Goal: Task Accomplishment & Management: Manage account settings

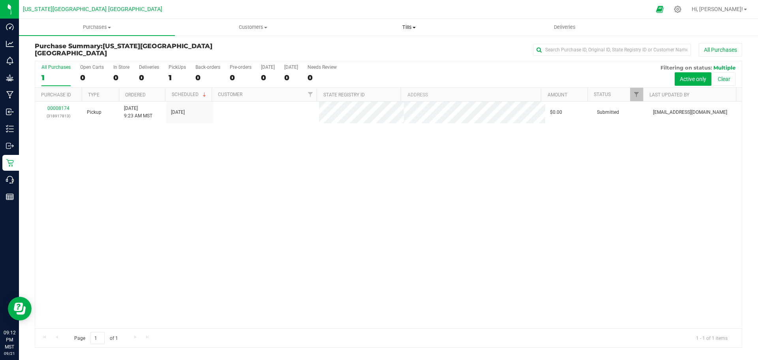
click at [417, 28] on span "Tills" at bounding box center [408, 27] width 155 height 7
click at [382, 45] on span "Manage tills" at bounding box center [357, 47] width 53 height 7
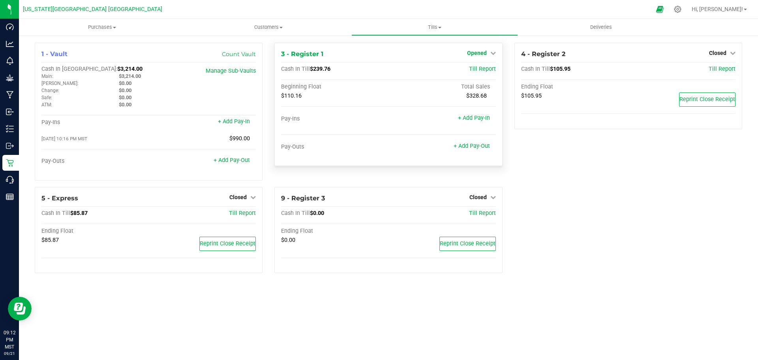
click at [493, 53] on icon at bounding box center [494, 53] width 6 height 6
click at [476, 68] on link "Close Till" at bounding box center [477, 69] width 21 height 6
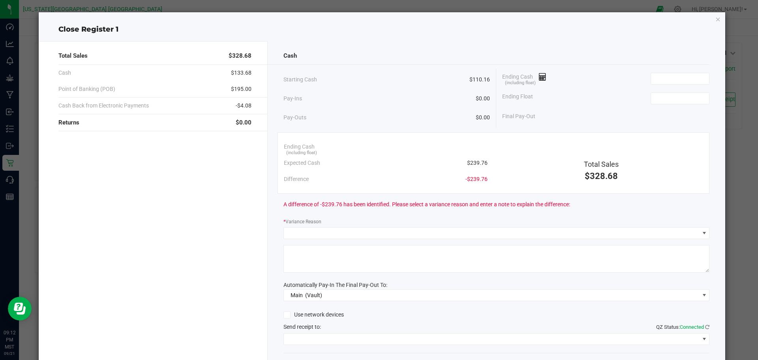
click at [557, 72] on div "Ending Cash (including float)" at bounding box center [605, 79] width 207 height 20
click at [542, 80] on icon at bounding box center [543, 77] width 8 height 6
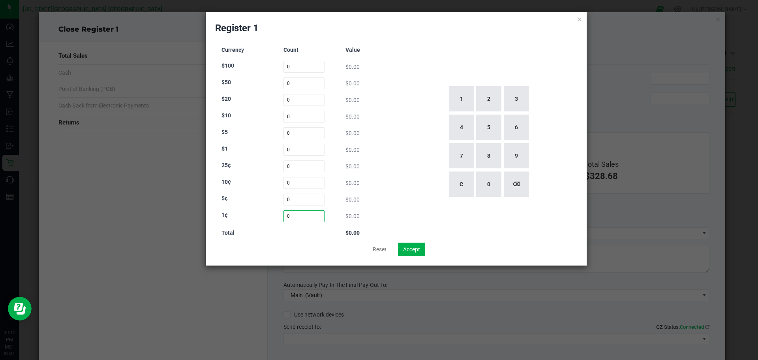
click at [294, 216] on input "0" at bounding box center [304, 216] width 41 height 12
click at [489, 159] on button "8" at bounding box center [488, 155] width 25 height 25
click at [489, 125] on button "5" at bounding box center [488, 127] width 25 height 25
type input "85"
click at [301, 199] on input "0" at bounding box center [304, 200] width 41 height 12
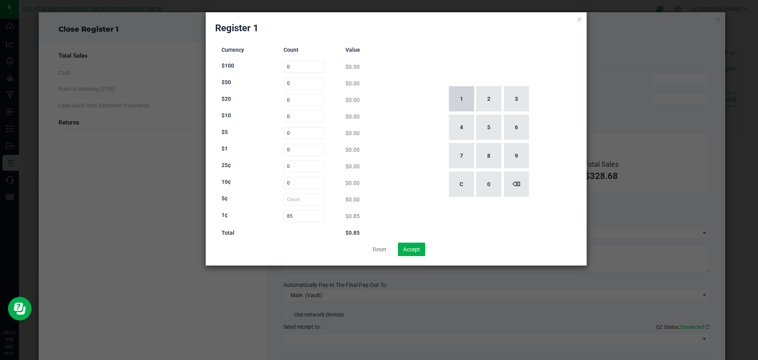
click at [468, 101] on button "1" at bounding box center [461, 98] width 25 height 25
click at [467, 100] on button "1" at bounding box center [461, 98] width 25 height 25
type input "11"
click at [308, 167] on input "0" at bounding box center [304, 166] width 41 height 12
click at [517, 129] on button "6" at bounding box center [516, 127] width 25 height 25
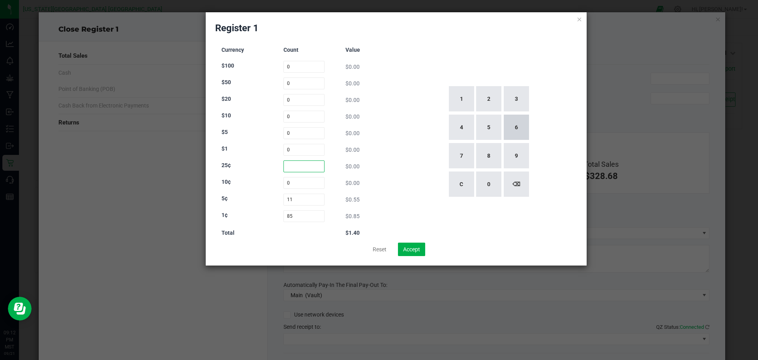
type input "6"
click at [302, 150] on input "0" at bounding box center [304, 150] width 41 height 12
click at [457, 101] on button "1" at bounding box center [461, 98] width 25 height 25
click at [500, 165] on button "8" at bounding box center [488, 155] width 25 height 25
type input "18"
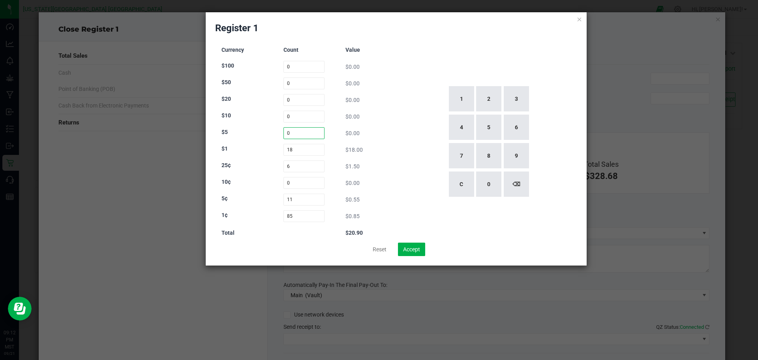
click at [292, 133] on input "0" at bounding box center [304, 133] width 41 height 12
click at [459, 99] on button "1" at bounding box center [461, 98] width 25 height 25
click at [491, 96] on button "2" at bounding box center [488, 98] width 25 height 25
type input "12"
click at [298, 115] on input "0" at bounding box center [304, 117] width 41 height 12
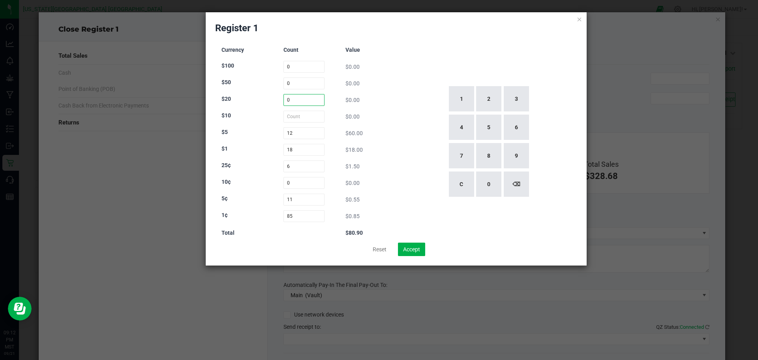
click at [306, 100] on input "0" at bounding box center [304, 100] width 41 height 12
type input "0"
click at [524, 98] on button "3" at bounding box center [516, 98] width 25 height 25
type input "3"
click at [307, 62] on input "0" at bounding box center [304, 67] width 41 height 12
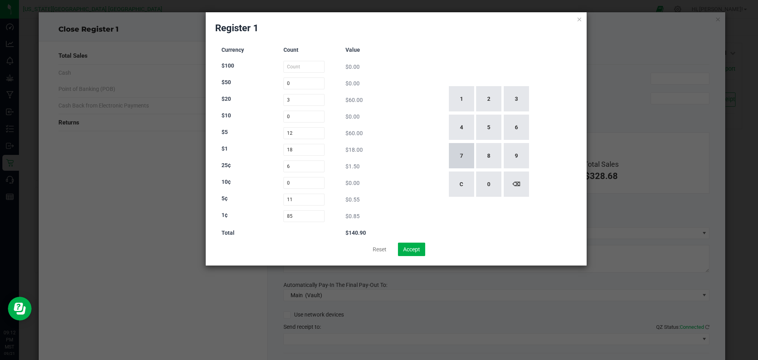
click at [462, 157] on button "7" at bounding box center [461, 155] width 25 height 25
type input "7"
click at [526, 185] on button "⌫" at bounding box center [516, 183] width 25 height 25
click at [464, 99] on button "1" at bounding box center [461, 98] width 25 height 25
type input "1"
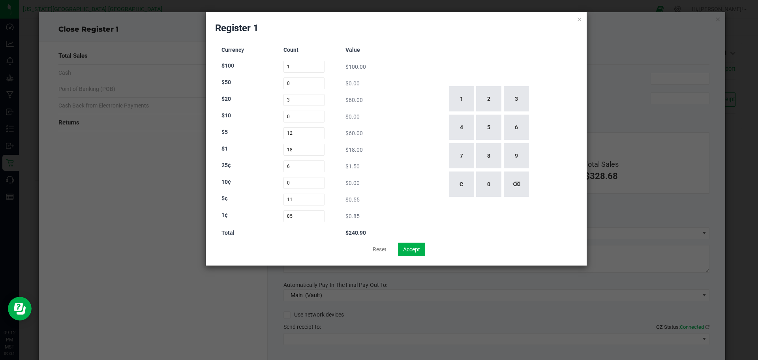
click at [439, 174] on div "1 2 3 4 5 6 7 8 9 C 0 ⌫" at bounding box center [489, 142] width 178 height 202
click at [406, 253] on button "Accept" at bounding box center [411, 249] width 27 height 13
type input "$240.90"
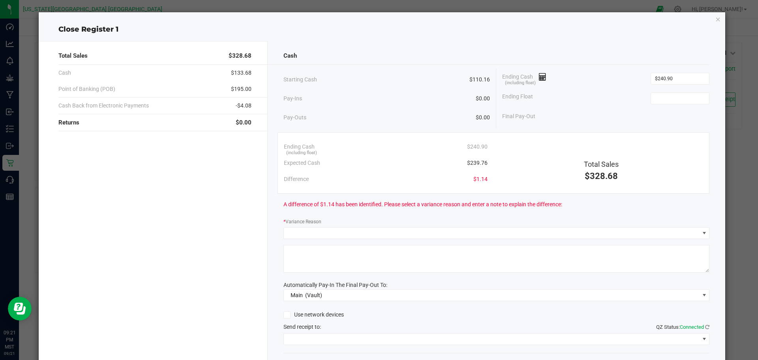
drag, startPoint x: 708, startPoint y: 23, endPoint x: 710, endPoint y: 19, distance: 4.9
click at [708, 23] on div "Close Register 1 Total Sales $328.68 Cash $133.68 Point of Banking (POB) $195.0…" at bounding box center [382, 204] width 687 height 385
click at [716, 19] on icon "button" at bounding box center [719, 18] width 6 height 9
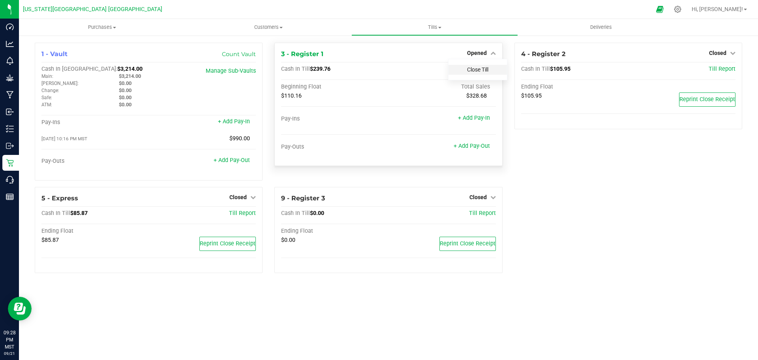
click at [484, 69] on link "Close Till" at bounding box center [477, 69] width 21 height 6
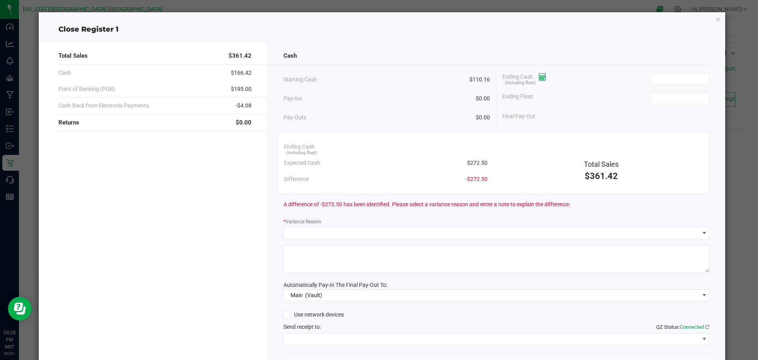
click at [542, 77] on icon at bounding box center [543, 77] width 8 height 6
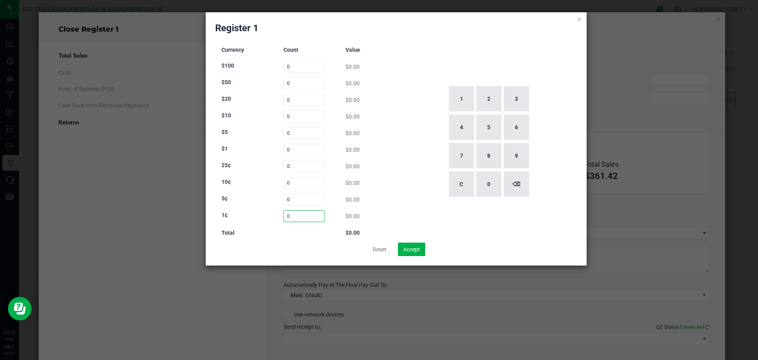
click at [304, 217] on input "0" at bounding box center [304, 216] width 41 height 12
click at [488, 154] on button "8" at bounding box center [488, 155] width 25 height 25
click at [459, 123] on button "4" at bounding box center [461, 127] width 25 height 25
type input "84"
click at [297, 200] on input "0" at bounding box center [304, 200] width 41 height 12
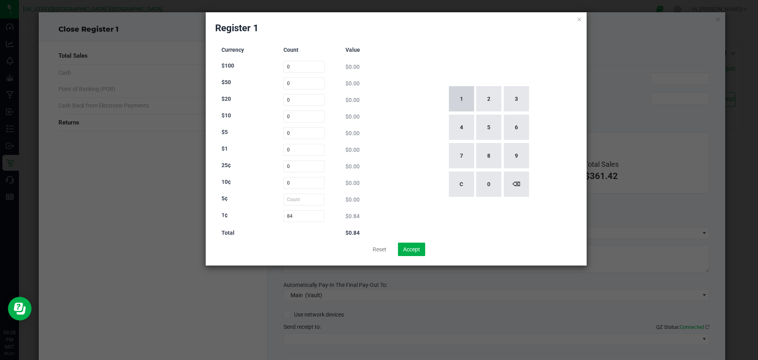
click at [467, 91] on button "1" at bounding box center [461, 98] width 25 height 25
click at [463, 92] on button "1" at bounding box center [461, 98] width 25 height 25
type input "11"
click at [297, 169] on input "0" at bounding box center [304, 166] width 41 height 12
click at [486, 125] on button "5" at bounding box center [488, 127] width 25 height 25
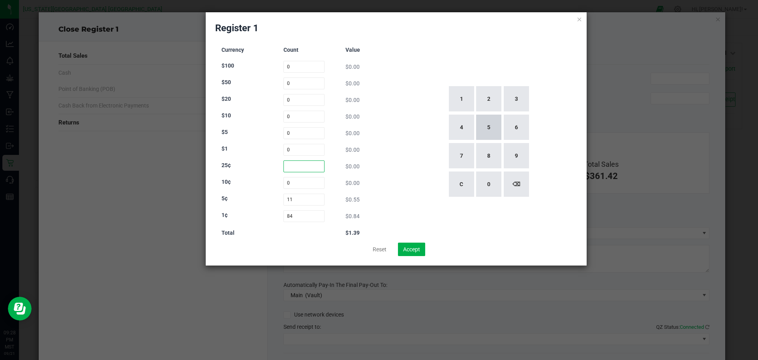
type input "5"
click at [299, 148] on input "0" at bounding box center [304, 150] width 41 height 12
click at [458, 103] on button "1" at bounding box center [461, 98] width 25 height 25
click at [523, 135] on button "6" at bounding box center [516, 127] width 25 height 25
type input "16"
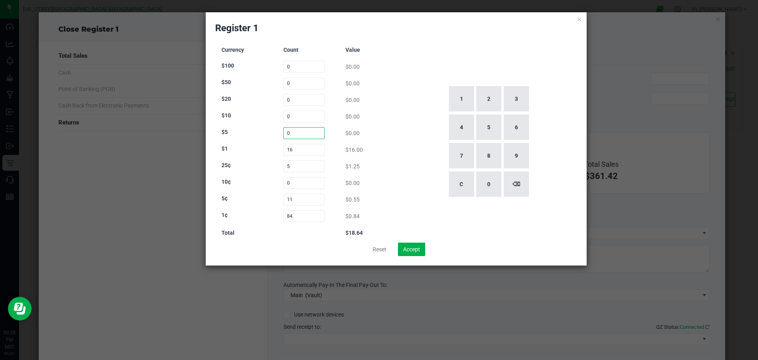
click at [299, 133] on input "0" at bounding box center [304, 133] width 41 height 12
click at [454, 103] on button "1" at bounding box center [461, 98] width 25 height 25
click at [523, 97] on button "3" at bounding box center [516, 98] width 25 height 25
type input "13"
click at [295, 102] on input "0" at bounding box center [304, 100] width 41 height 12
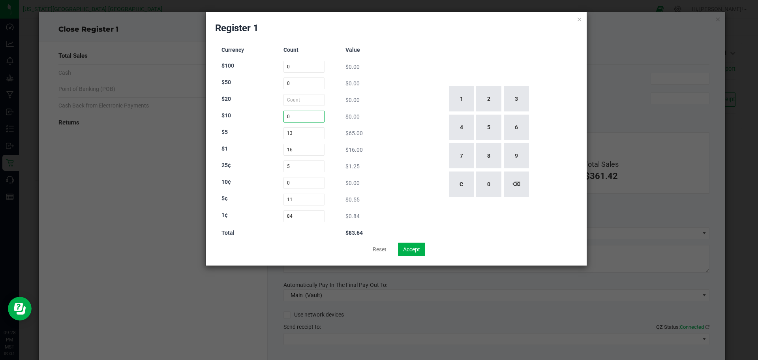
click at [298, 117] on input "0" at bounding box center [304, 117] width 41 height 12
type input "0"
click at [457, 93] on button "1" at bounding box center [461, 98] width 25 height 25
type input "1"
click at [289, 101] on input "0" at bounding box center [304, 100] width 41 height 12
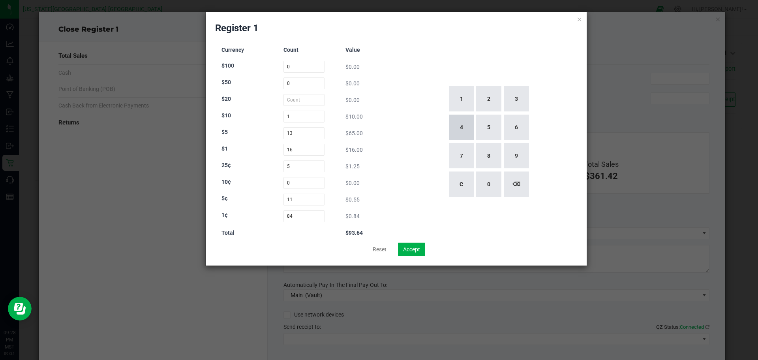
click at [466, 123] on button "4" at bounding box center [461, 127] width 25 height 25
type input "4"
click at [301, 67] on input "0" at bounding box center [304, 67] width 41 height 12
click at [458, 99] on button "1" at bounding box center [461, 98] width 25 height 25
type input "1"
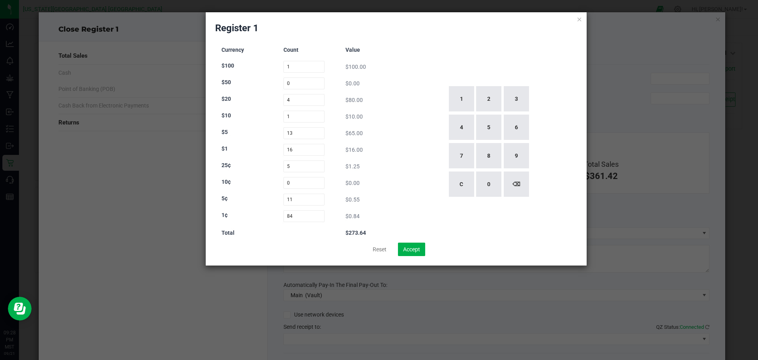
click at [393, 126] on div "Currency Count Value $100 1 $100.00 $50 0 $0.00 $20 4 $80.00 $10 1 $10.00 $5 13…" at bounding box center [396, 142] width 363 height 202
click at [413, 254] on button "Accept" at bounding box center [411, 249] width 27 height 13
type input "$273.64"
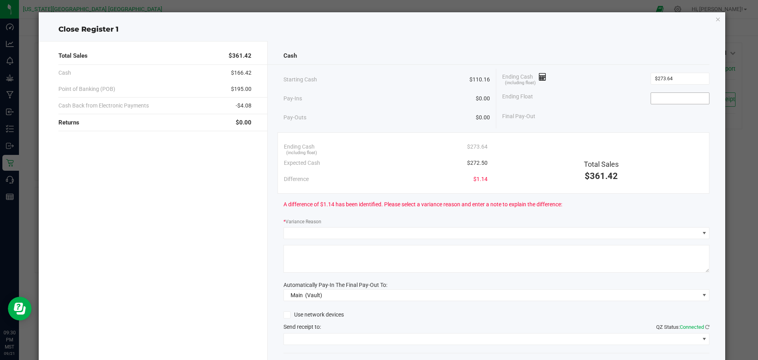
click at [662, 100] on input at bounding box center [680, 98] width 58 height 11
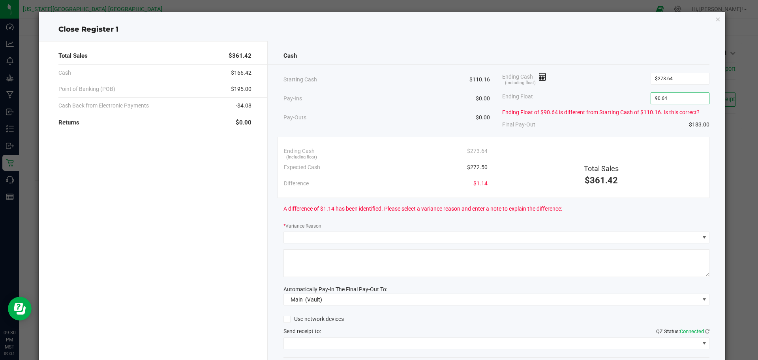
click at [533, 109] on div "Ending Float of $90.64 is different from Starting Cash of $110.16. Is this corr…" at bounding box center [605, 112] width 207 height 8
click at [665, 98] on input "$90.64" at bounding box center [680, 98] width 58 height 11
click at [680, 94] on input "90.64" at bounding box center [680, 98] width 58 height 11
click at [407, 240] on span at bounding box center [492, 237] width 416 height 11
type input "$93.64"
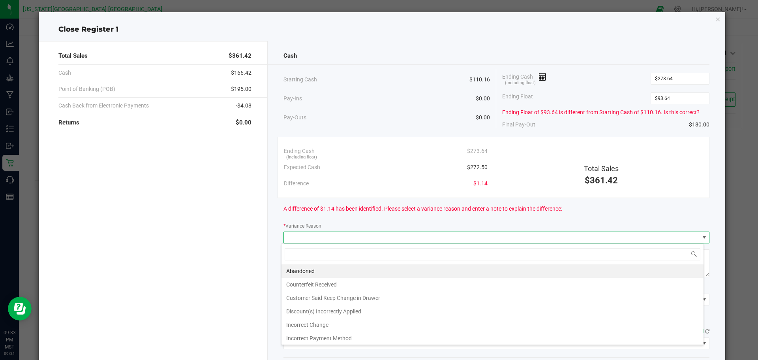
scroll to position [12, 423]
click at [401, 289] on li "Counterfeit Received" at bounding box center [493, 284] width 422 height 13
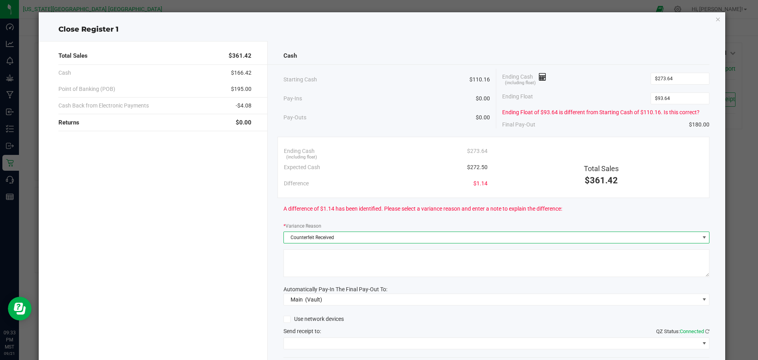
click at [393, 235] on span "Counterfeit Received" at bounding box center [492, 237] width 416 height 11
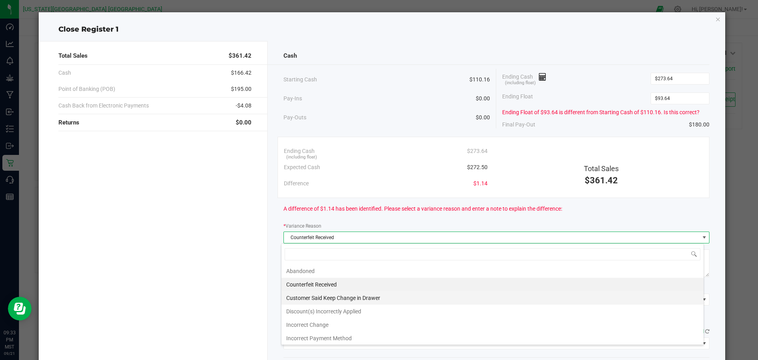
click at [364, 297] on li "Customer Said Keep Change in Drawer" at bounding box center [493, 297] width 422 height 13
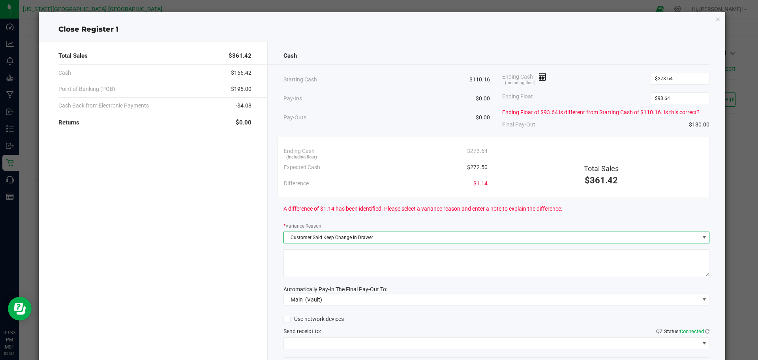
click at [360, 268] on textarea at bounding box center [497, 263] width 427 height 28
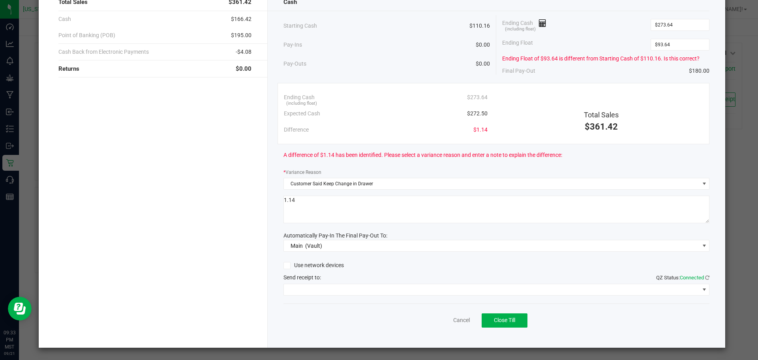
type textarea "1.14"
click at [394, 294] on span at bounding box center [492, 289] width 416 height 11
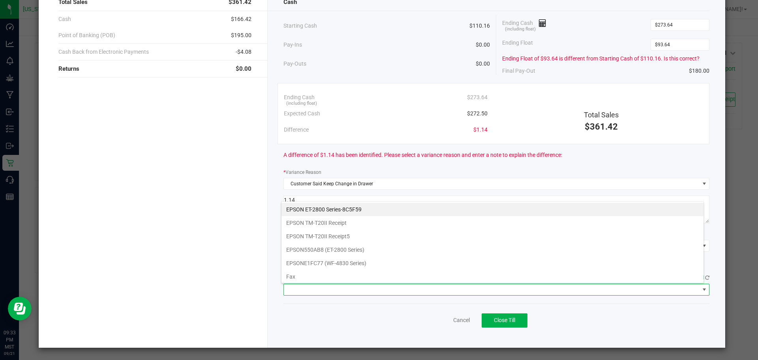
scroll to position [12, 423]
click at [378, 243] on Receipt5 "EPSON TM-T20II Receipt5" at bounding box center [493, 235] width 422 height 13
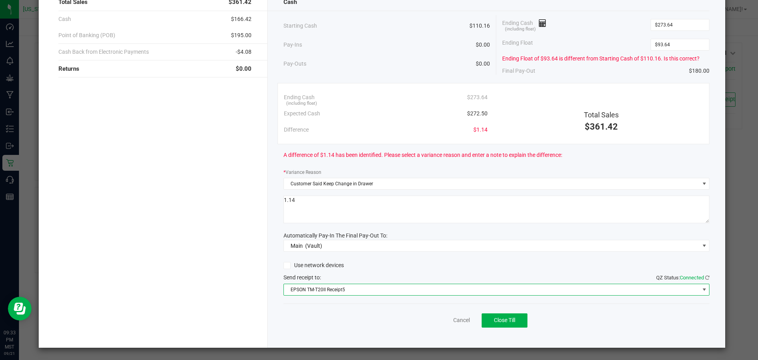
click at [391, 309] on div "Cancel Close Till" at bounding box center [497, 318] width 427 height 30
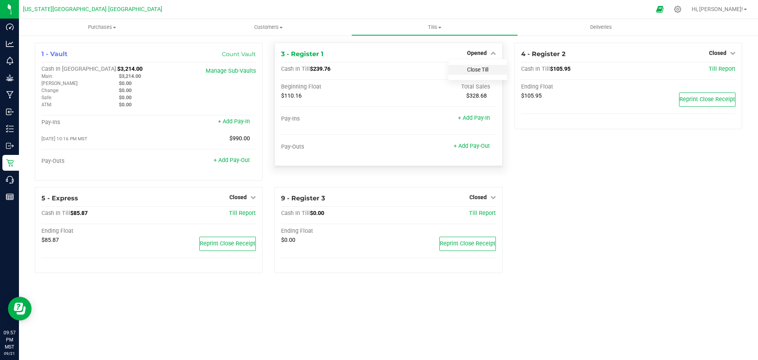
click at [483, 67] on link "Close Till" at bounding box center [477, 69] width 21 height 6
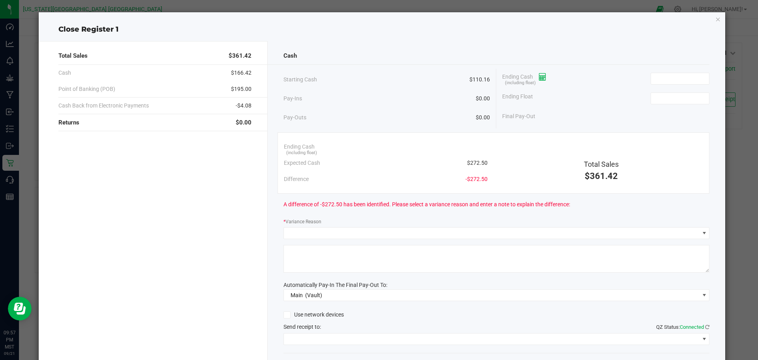
click at [543, 77] on icon at bounding box center [543, 77] width 8 height 6
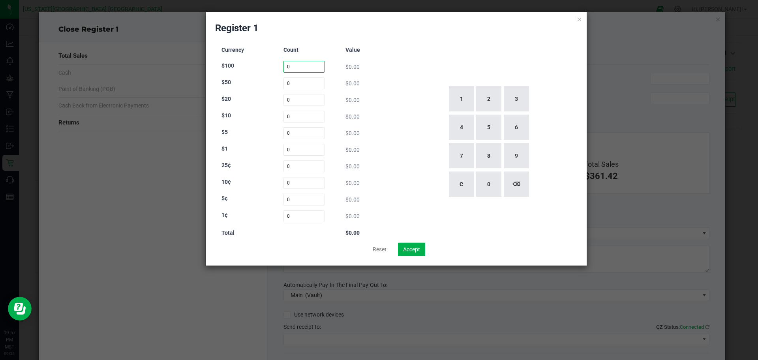
click at [300, 65] on input "0" at bounding box center [304, 67] width 41 height 12
click at [463, 96] on button "1" at bounding box center [461, 98] width 25 height 25
type input "1"
click at [302, 97] on input "0" at bounding box center [304, 100] width 41 height 12
click at [461, 127] on button "4" at bounding box center [461, 127] width 25 height 25
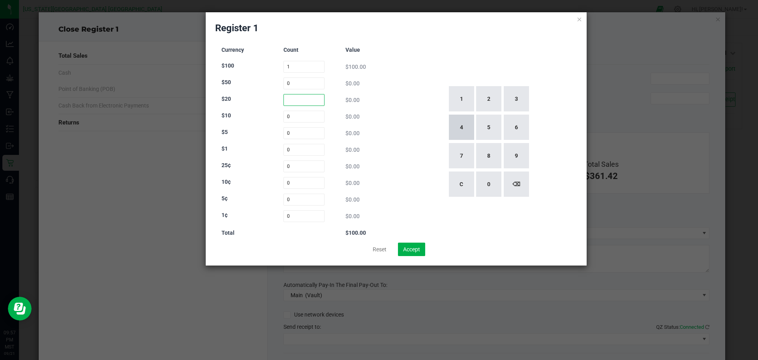
type input "4"
click at [292, 117] on input "0" at bounding box center [304, 117] width 41 height 12
click at [465, 102] on button "1" at bounding box center [461, 98] width 25 height 25
type input "1"
click at [288, 133] on input "0" at bounding box center [304, 133] width 41 height 12
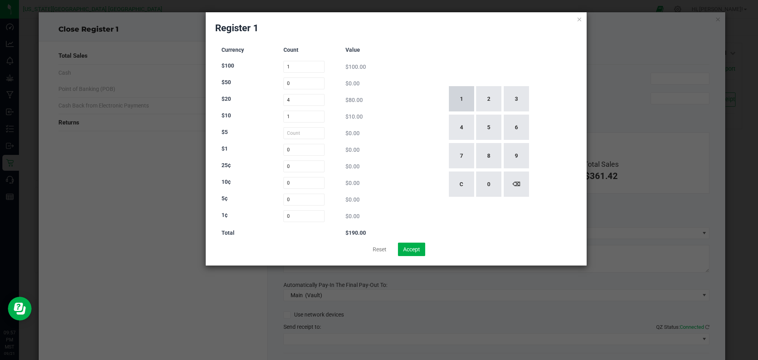
click at [457, 101] on button "1" at bounding box center [461, 98] width 25 height 25
click at [527, 102] on button "3" at bounding box center [516, 98] width 25 height 25
type input "13"
click at [289, 150] on input "0" at bounding box center [304, 150] width 41 height 12
click at [459, 99] on button "1" at bounding box center [461, 98] width 25 height 25
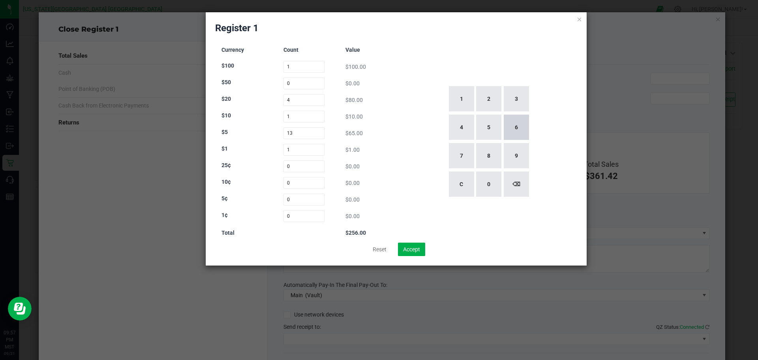
click at [528, 133] on button "6" at bounding box center [516, 127] width 25 height 25
type input "16"
click at [290, 167] on input "0" at bounding box center [304, 166] width 41 height 12
click at [498, 129] on button "5" at bounding box center [488, 127] width 25 height 25
type input "5"
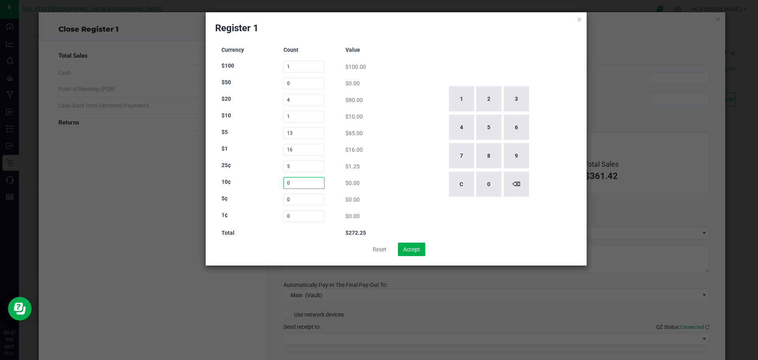
click at [288, 182] on input "0" at bounding box center [304, 183] width 41 height 12
click at [465, 101] on button "1" at bounding box center [461, 98] width 25 height 25
click at [520, 183] on button "⌫" at bounding box center [516, 183] width 25 height 25
type input "1"
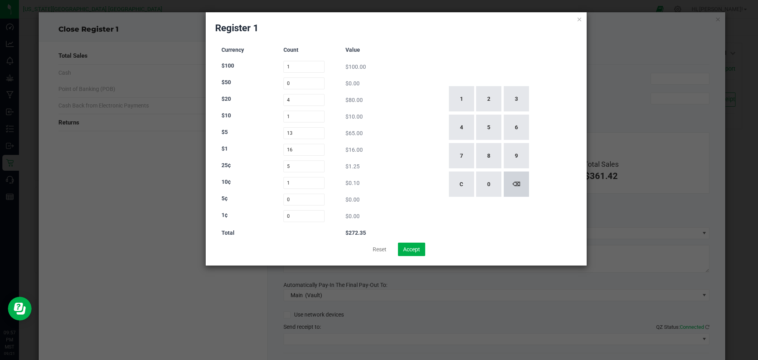
click at [522, 184] on button "⌫" at bounding box center [516, 183] width 25 height 25
click at [287, 200] on input "0" at bounding box center [304, 200] width 41 height 12
type input "0"
click at [462, 99] on button "1" at bounding box center [461, 98] width 25 height 25
click at [460, 98] on button "1" at bounding box center [461, 98] width 25 height 25
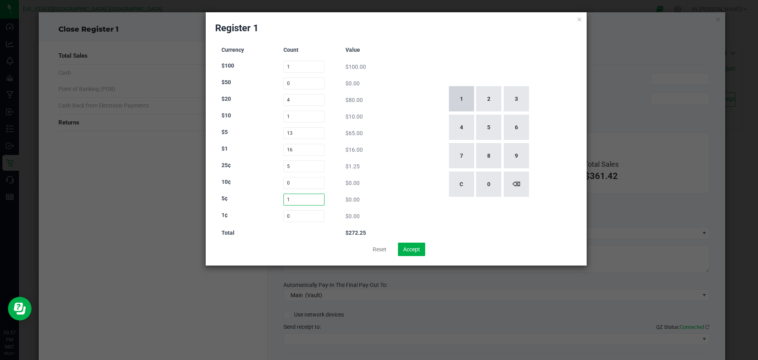
type input "11"
click at [299, 219] on input "0" at bounding box center [304, 216] width 41 height 12
click at [484, 159] on button "8" at bounding box center [488, 155] width 25 height 25
click at [461, 129] on button "4" at bounding box center [461, 127] width 25 height 25
type input "84"
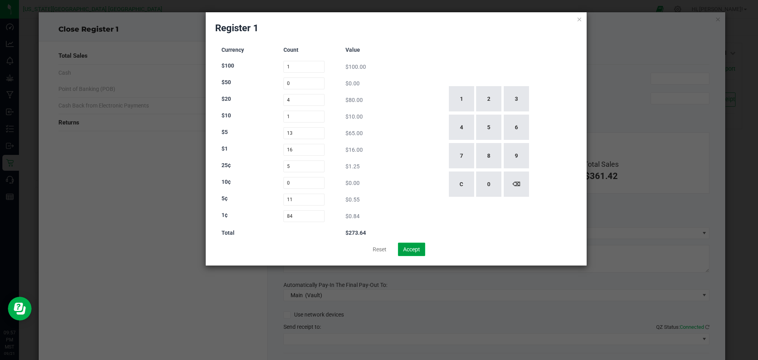
click at [411, 249] on button "Accept" at bounding box center [411, 249] width 27 height 13
type input "$273.64"
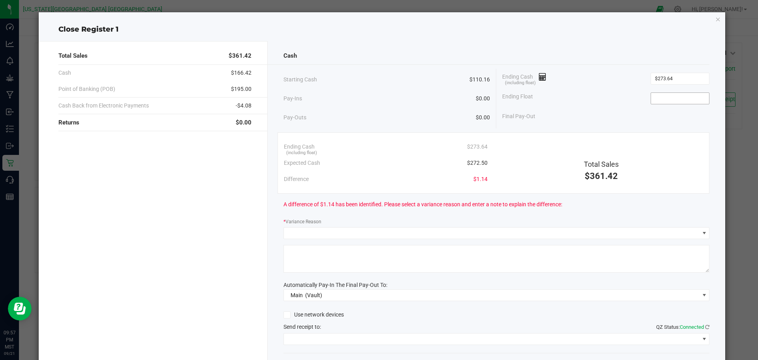
click at [671, 100] on input at bounding box center [680, 98] width 58 height 11
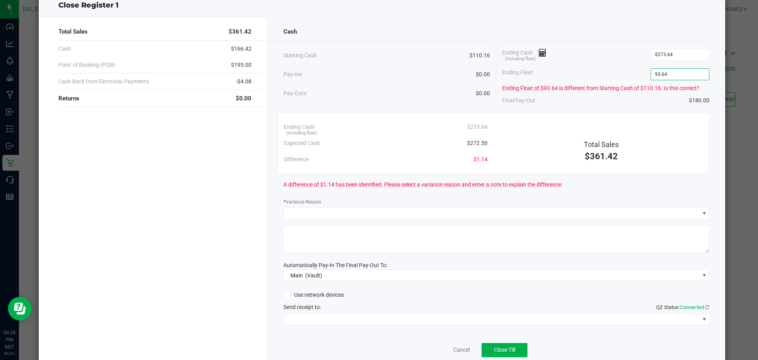
scroll to position [32, 0]
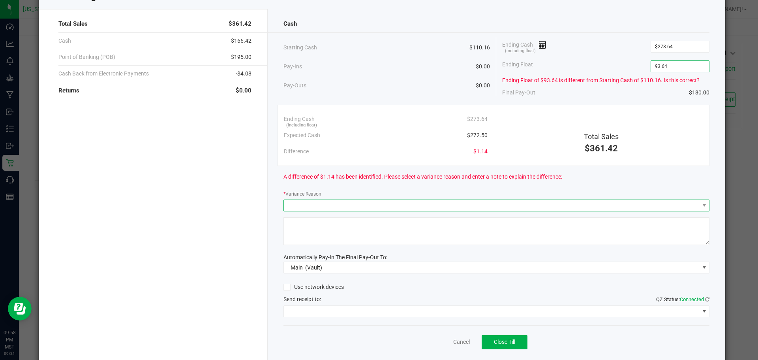
click at [566, 208] on span at bounding box center [492, 205] width 416 height 11
type input "$93.64"
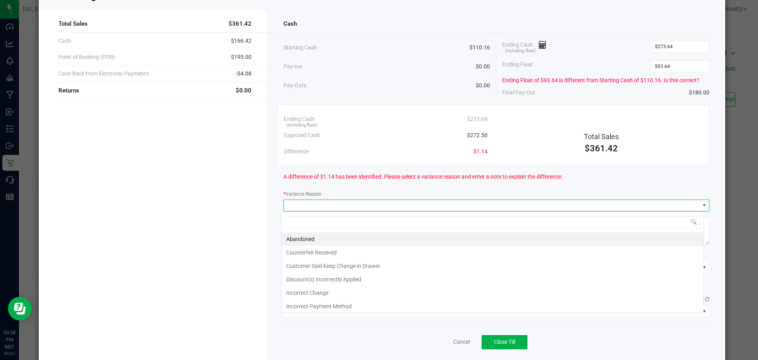
scroll to position [12, 423]
click at [449, 266] on li "Customer Said Keep Change in Drawer" at bounding box center [493, 265] width 422 height 13
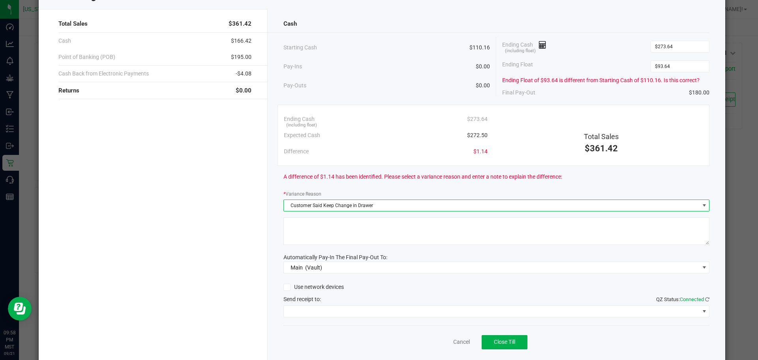
click at [441, 243] on textarea at bounding box center [497, 231] width 427 height 28
type textarea "1.14"
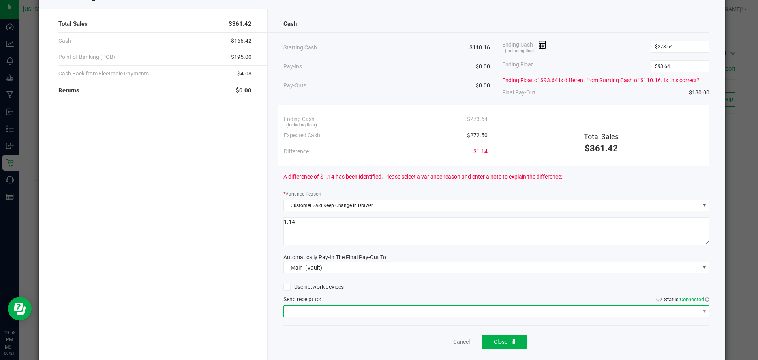
click at [462, 313] on span at bounding box center [492, 311] width 416 height 11
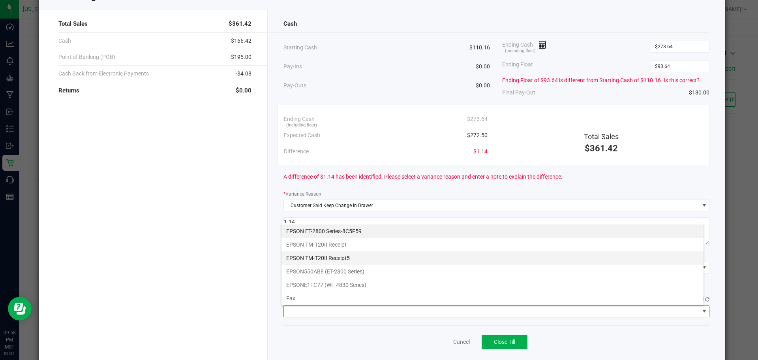
click at [401, 261] on Receipt5 "EPSON TM-T20II Receipt5" at bounding box center [493, 257] width 422 height 13
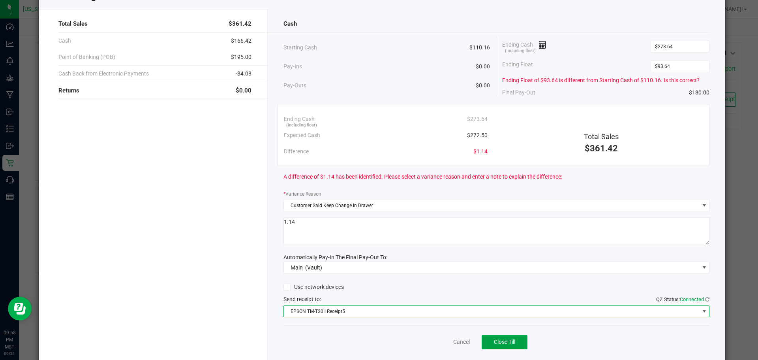
click at [500, 342] on span "Close Till" at bounding box center [504, 342] width 21 height 6
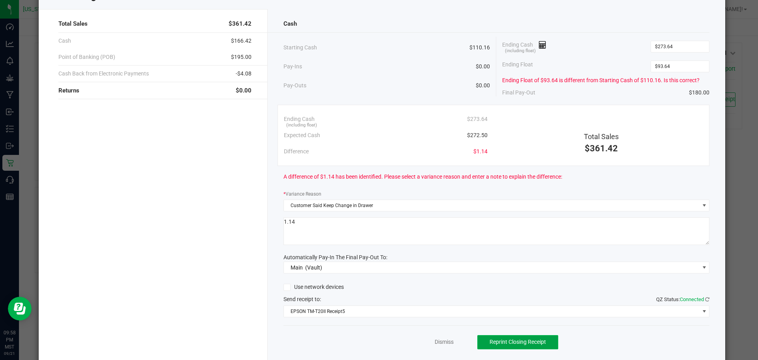
click at [533, 335] on button "Reprint Closing Receipt" at bounding box center [518, 342] width 81 height 14
click at [531, 342] on span "Reprint Closing Receipt" at bounding box center [521, 342] width 56 height 6
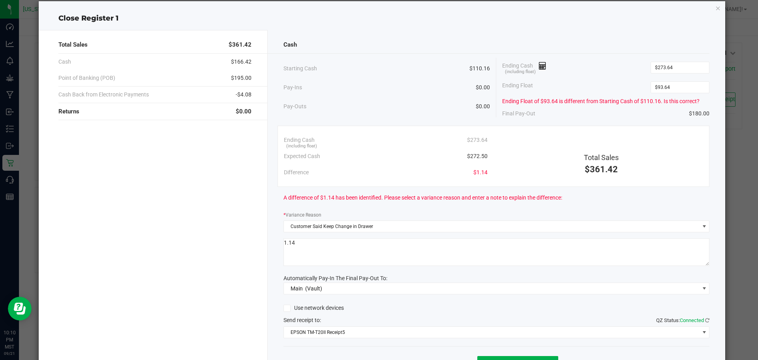
scroll to position [0, 0]
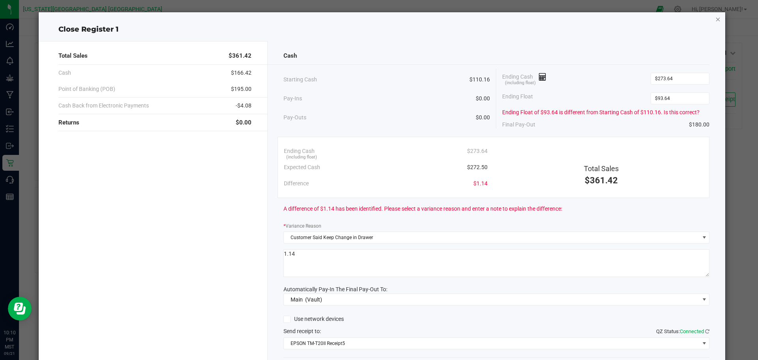
click at [716, 18] on icon "button" at bounding box center [719, 18] width 6 height 9
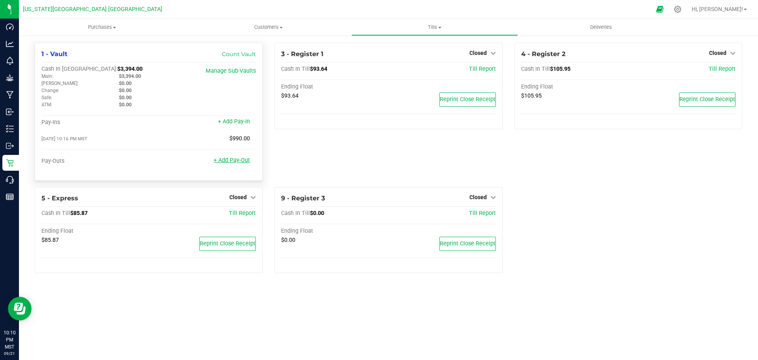
click at [232, 163] on link "+ Add Pay-Out" at bounding box center [232, 160] width 36 height 7
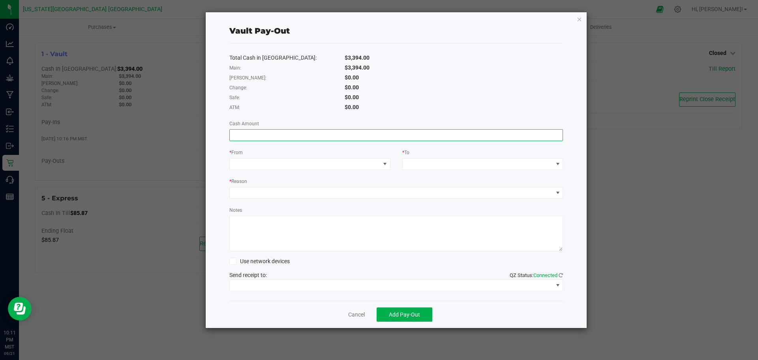
click at [328, 133] on input at bounding box center [396, 135] width 333 height 11
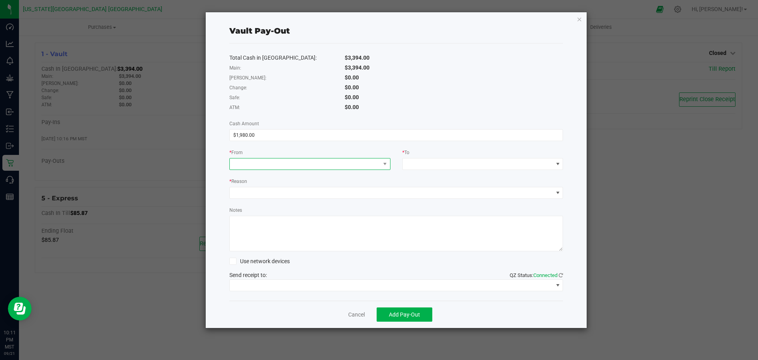
type input "$1,980.00"
click at [247, 166] on span at bounding box center [305, 163] width 150 height 11
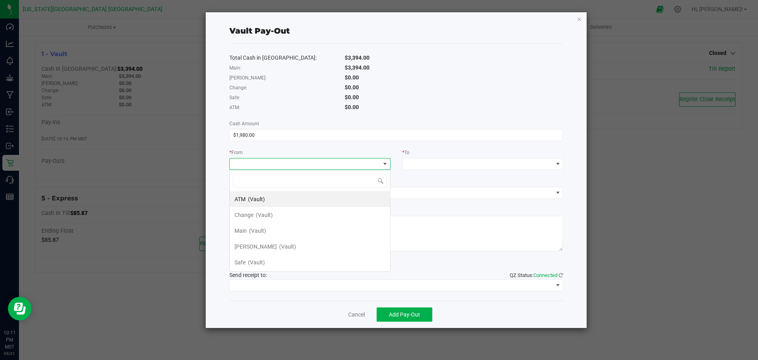
scroll to position [12, 161]
click at [238, 228] on span "Main" at bounding box center [241, 231] width 12 height 6
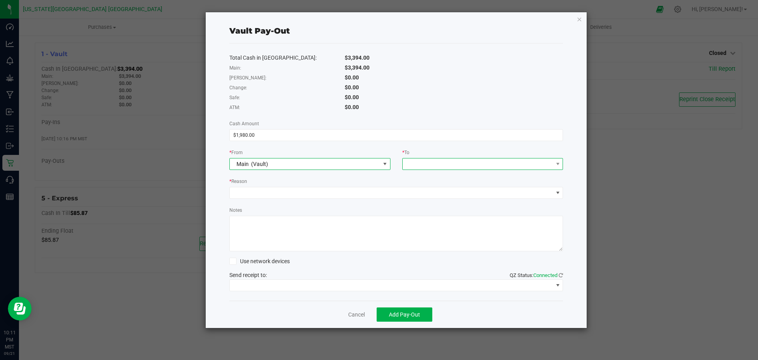
click at [444, 165] on span at bounding box center [478, 163] width 150 height 11
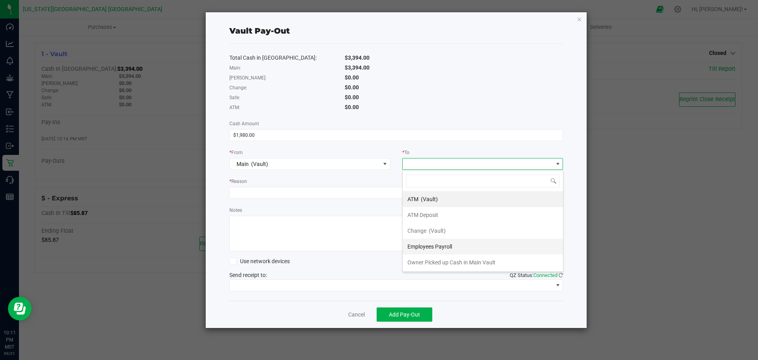
click at [425, 246] on span "Employees Payroll" at bounding box center [430, 246] width 45 height 6
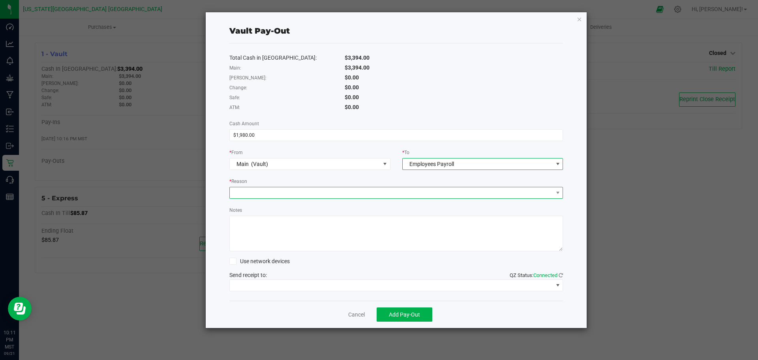
click at [318, 190] on span at bounding box center [392, 192] width 324 height 11
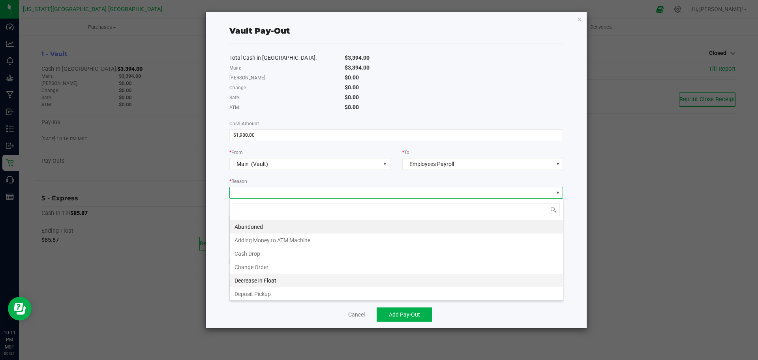
scroll to position [28, 0]
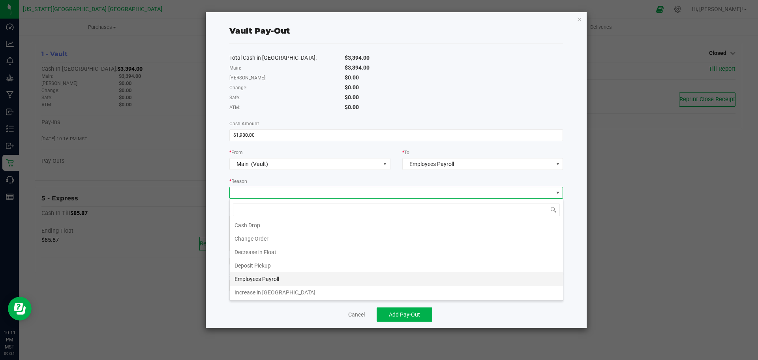
click at [261, 280] on li "Employees Payroll" at bounding box center [396, 278] width 333 height 13
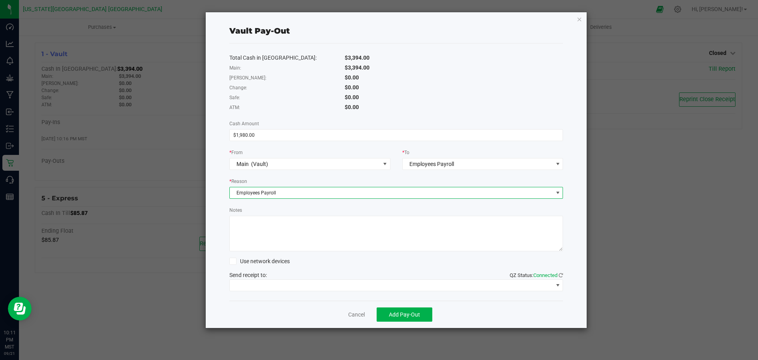
click at [249, 218] on textarea "Notes" at bounding box center [396, 234] width 334 height 36
click at [269, 223] on textarea "Notes" at bounding box center [396, 234] width 334 height 36
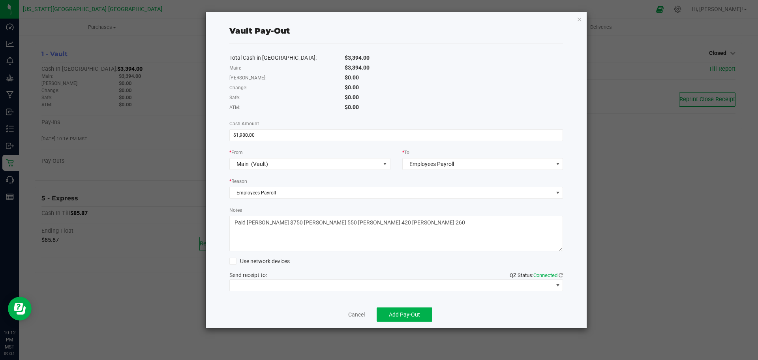
click at [299, 221] on textarea "Notes" at bounding box center [396, 234] width 334 height 36
click at [325, 222] on textarea "Notes" at bounding box center [396, 234] width 334 height 36
click at [348, 223] on textarea "Notes" at bounding box center [396, 234] width 334 height 36
click at [348, 222] on textarea "Notes" at bounding box center [396, 234] width 334 height 36
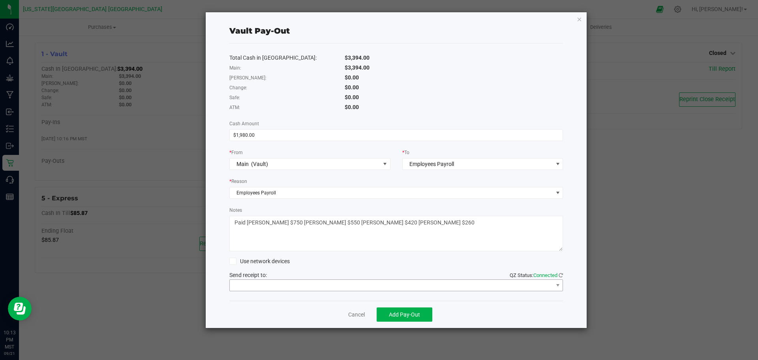
type textarea "Paid [PERSON_NAME] $750 [PERSON_NAME] $550 [PERSON_NAME] $420 [PERSON_NAME] $260"
click at [274, 284] on span at bounding box center [392, 285] width 324 height 11
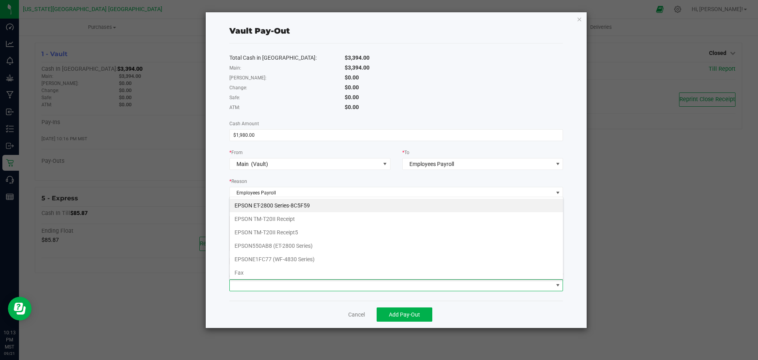
scroll to position [12, 334]
click at [265, 219] on Receipt "EPSON TM-T20II Receipt" at bounding box center [396, 218] width 333 height 13
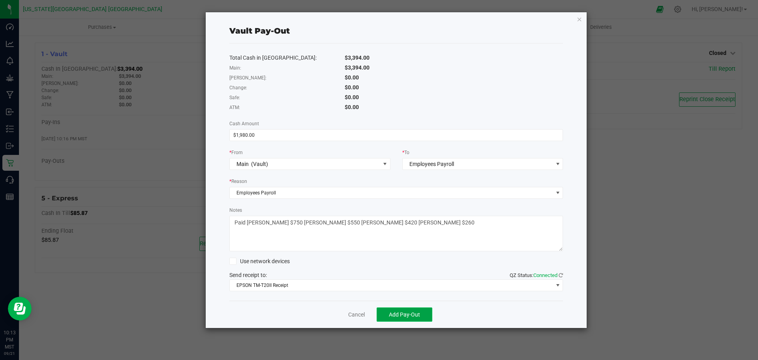
click at [399, 313] on span "Add Pay-Out" at bounding box center [404, 314] width 31 height 6
click at [579, 19] on icon "button" at bounding box center [580, 18] width 6 height 9
